Goal: Task Accomplishment & Management: Use online tool/utility

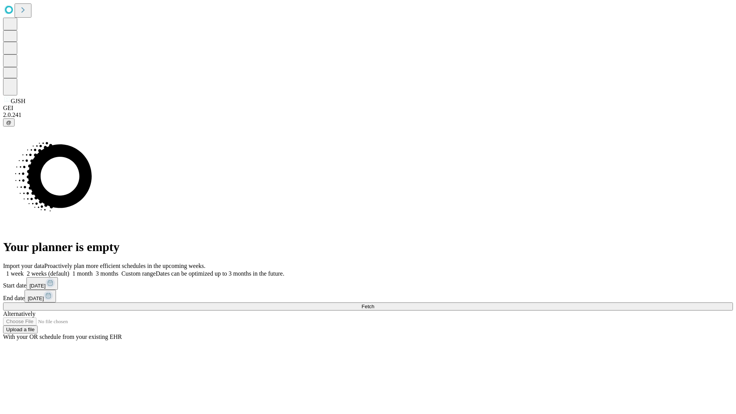
click at [374, 304] on span "Fetch" at bounding box center [368, 307] width 13 height 6
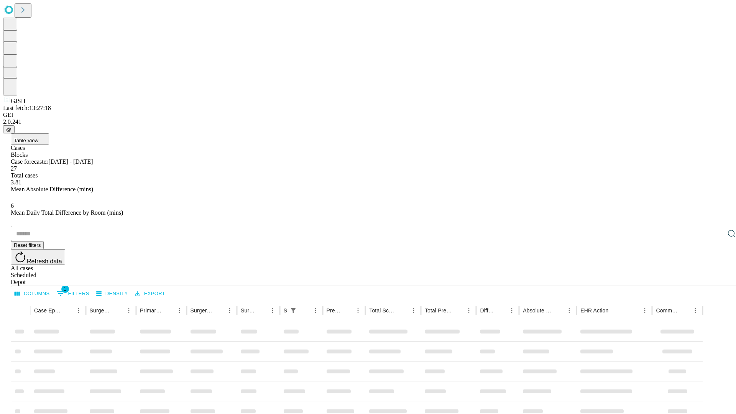
click at [716, 279] on div "Depot" at bounding box center [376, 282] width 730 height 7
